Goal: Information Seeking & Learning: Learn about a topic

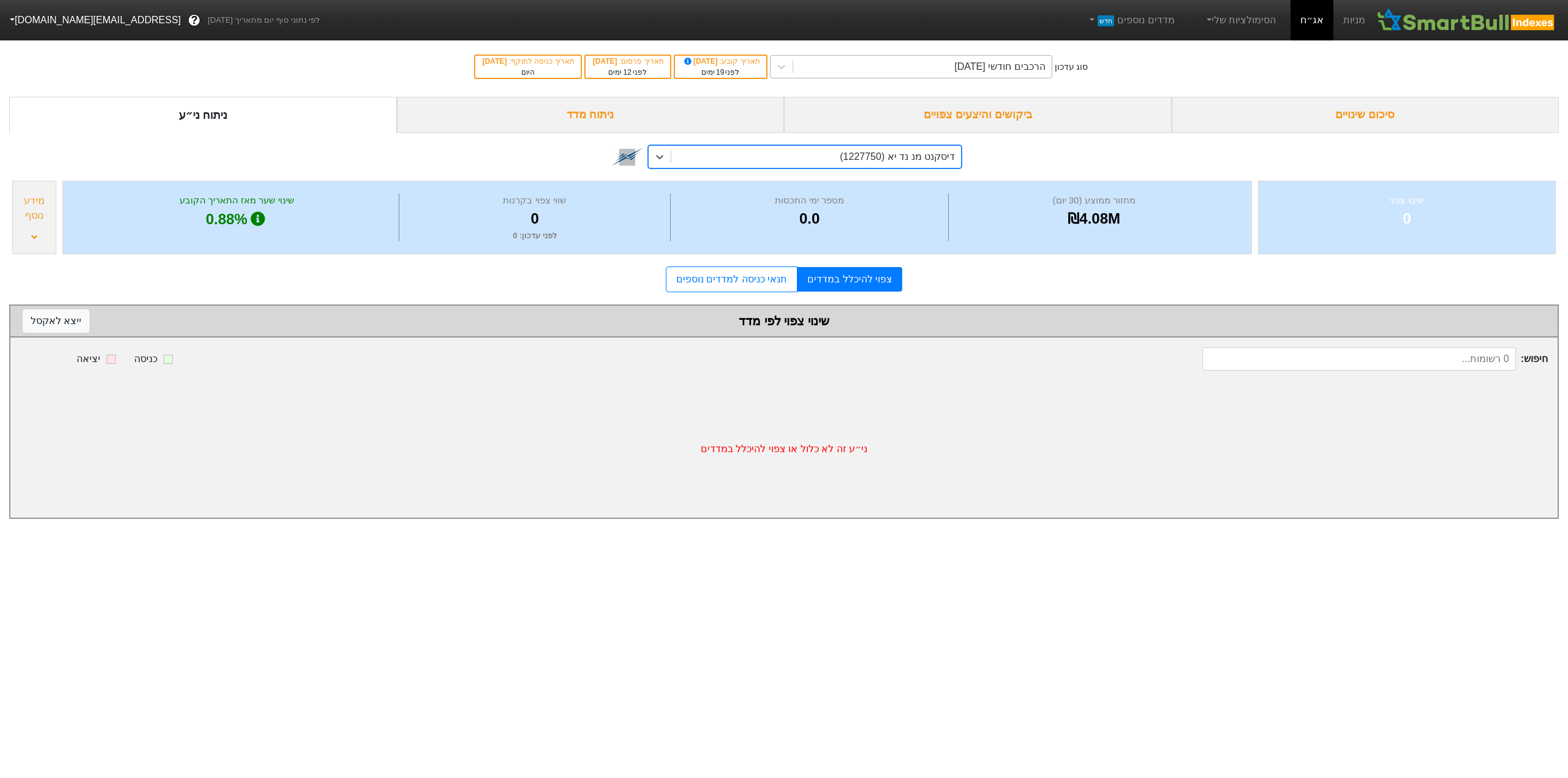
drag, startPoint x: 0, startPoint y: 0, endPoint x: 940, endPoint y: 62, distance: 942.0
click at [940, 62] on div "הרכבים חודשי [DATE]" at bounding box center [922, 66] width 258 height 22
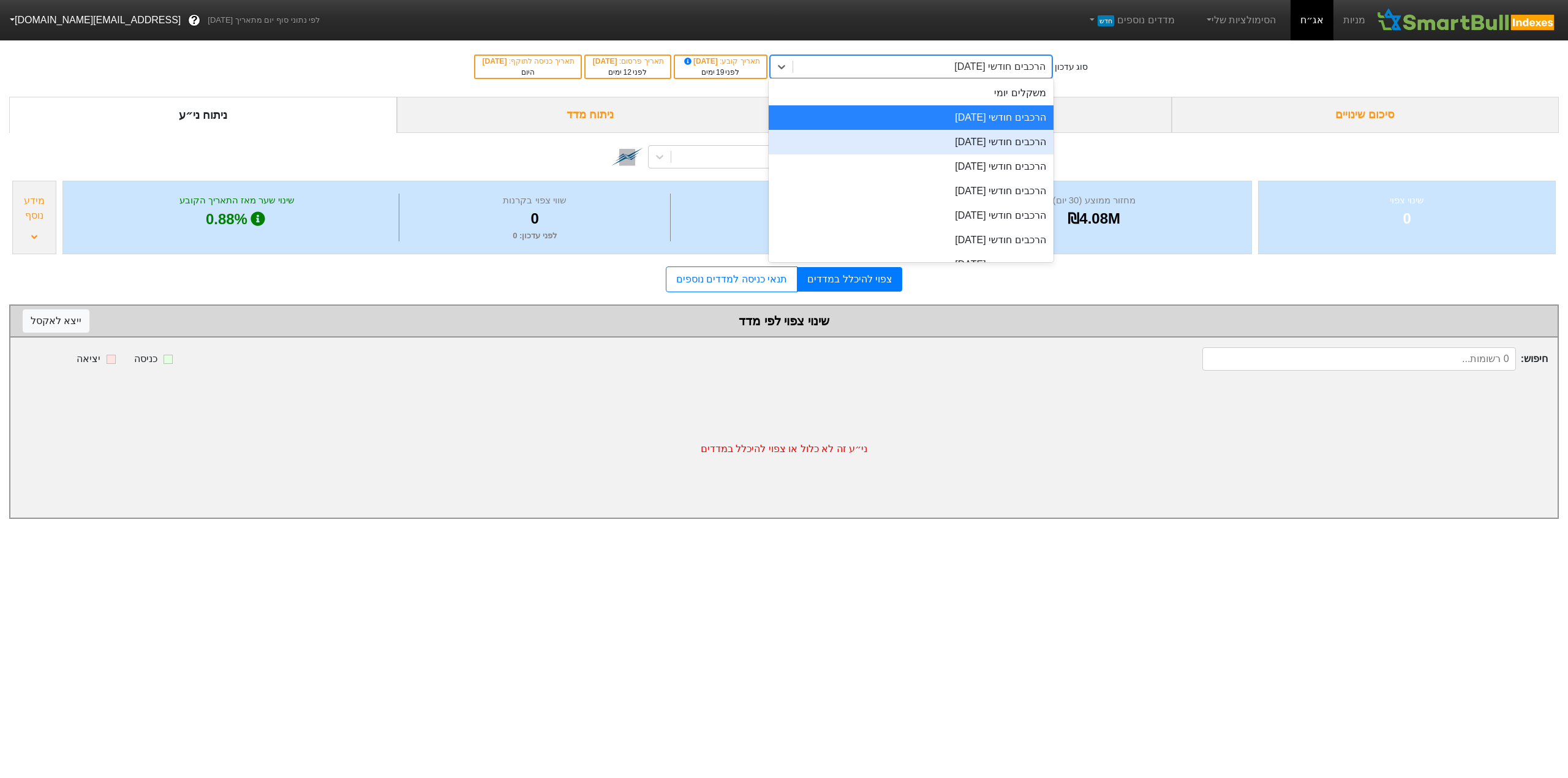
click at [939, 138] on div "הרכבים חודשי [DATE]" at bounding box center [911, 142] width 285 height 25
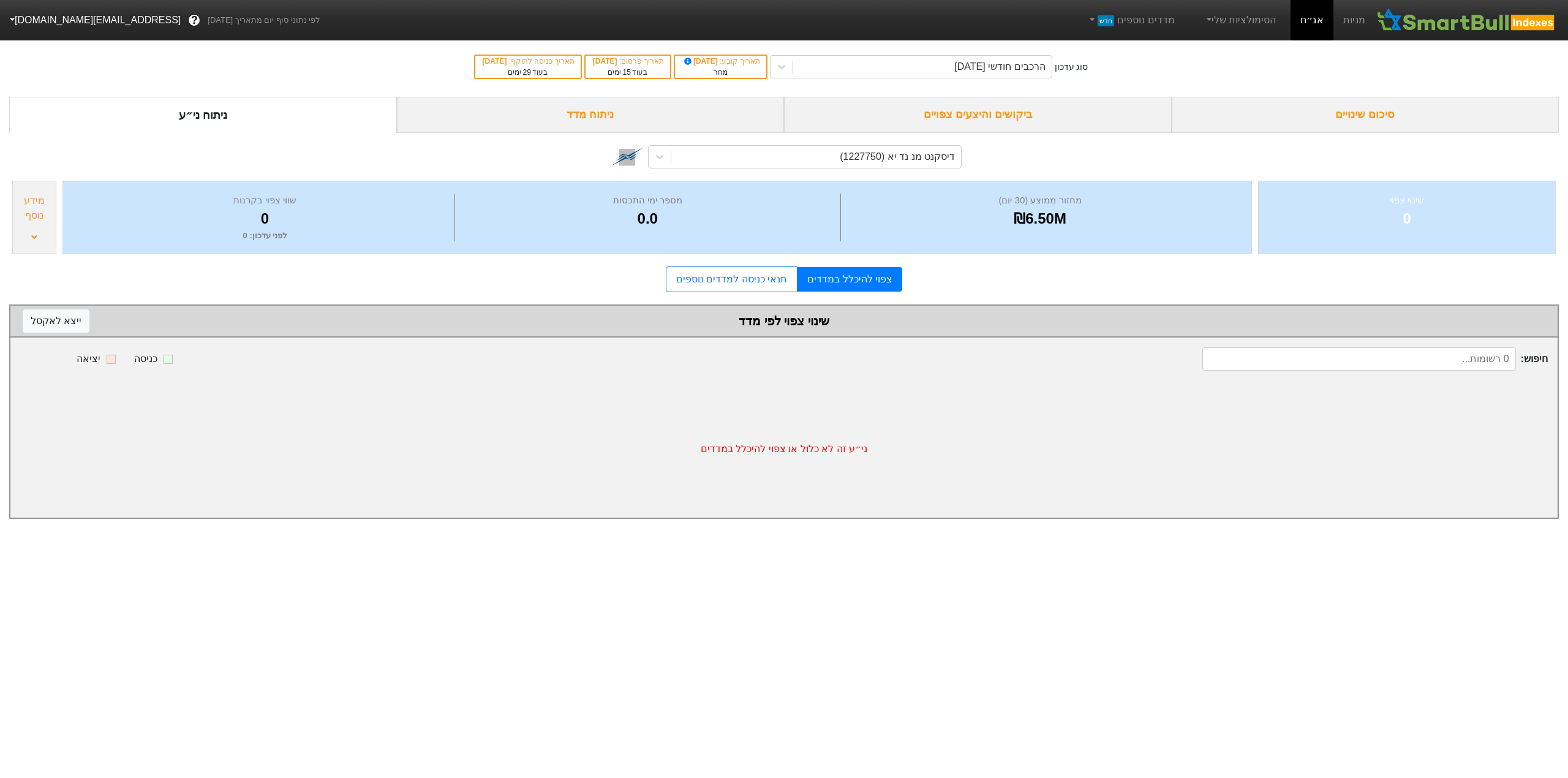
click at [983, 119] on div "ביקושים והיצעים צפויים" at bounding box center [977, 115] width 388 height 36
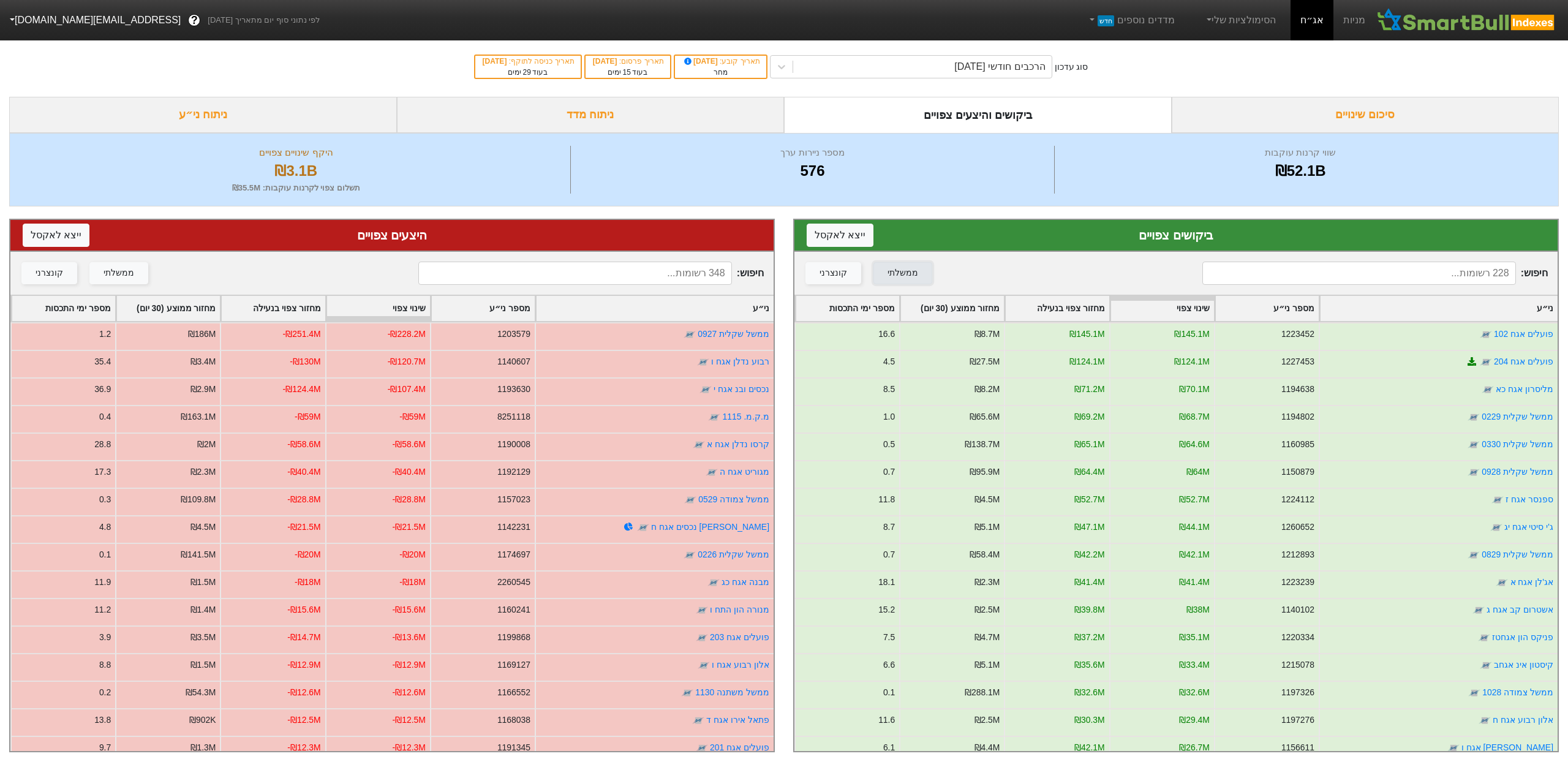
click at [898, 275] on div "ממשלתי" at bounding box center [903, 273] width 31 height 13
click at [123, 264] on button "ממשלתי" at bounding box center [119, 272] width 59 height 22
click at [829, 277] on div "קונצרני" at bounding box center [832, 273] width 28 height 13
click at [904, 272] on div "ממשלתי" at bounding box center [903, 273] width 31 height 13
click at [49, 270] on div "קונצרני" at bounding box center [49, 273] width 28 height 13
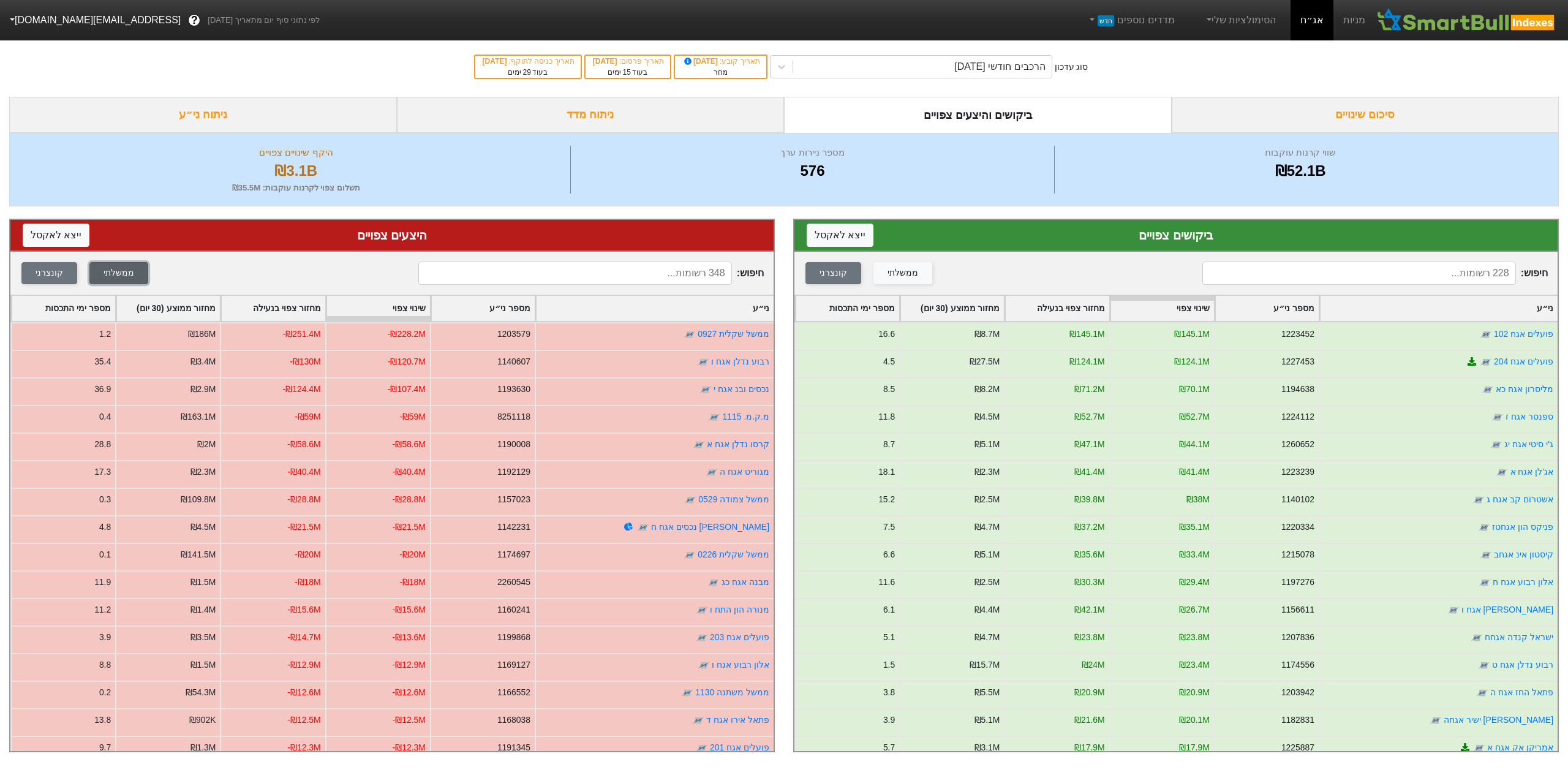
click at [103, 270] on div "ממשלתי" at bounding box center [118, 273] width 31 height 13
